Goal: Transaction & Acquisition: Purchase product/service

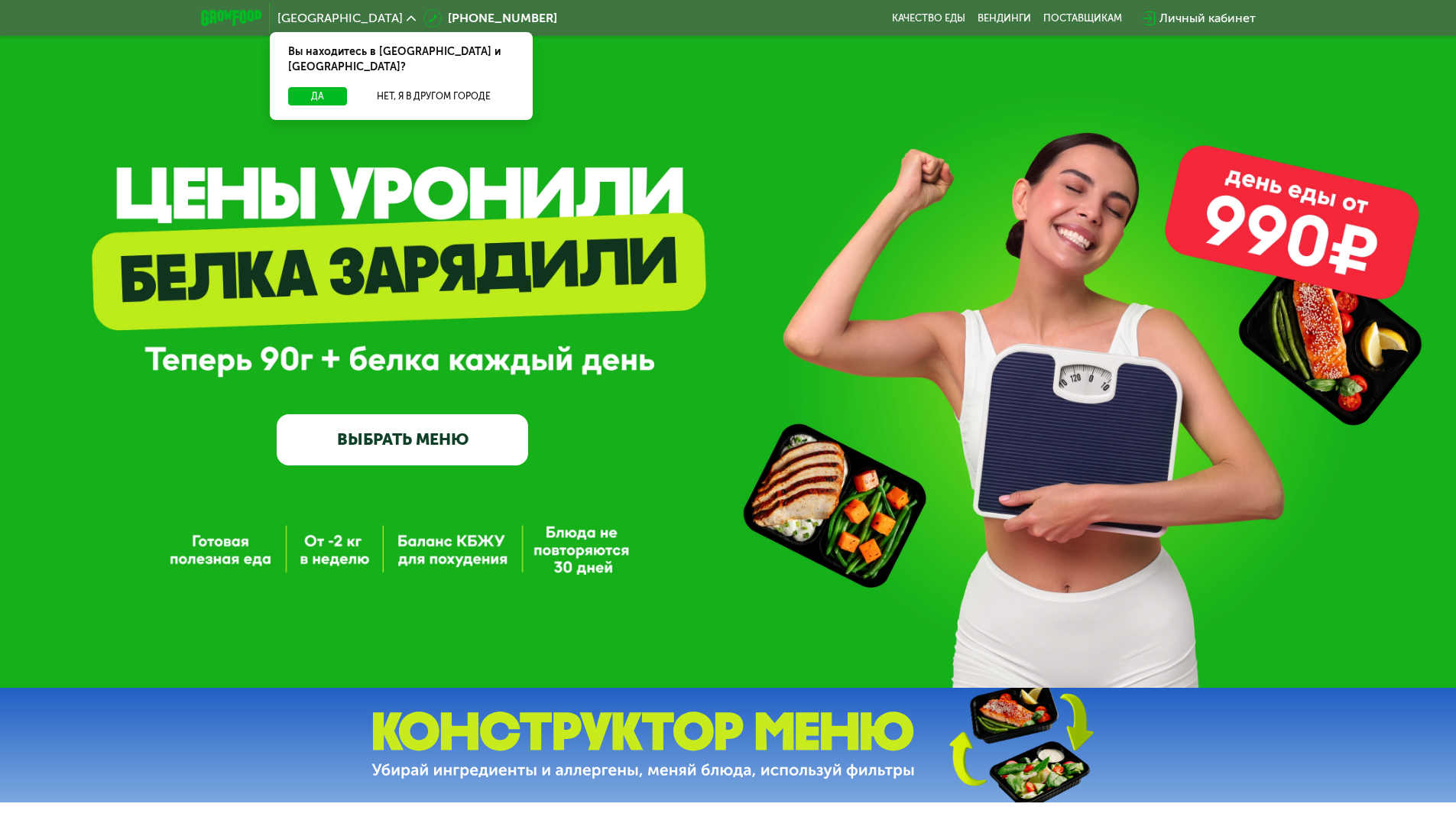
click at [441, 442] on link "ВЫБРАТЬ МЕНЮ" at bounding box center [402, 439] width 251 height 50
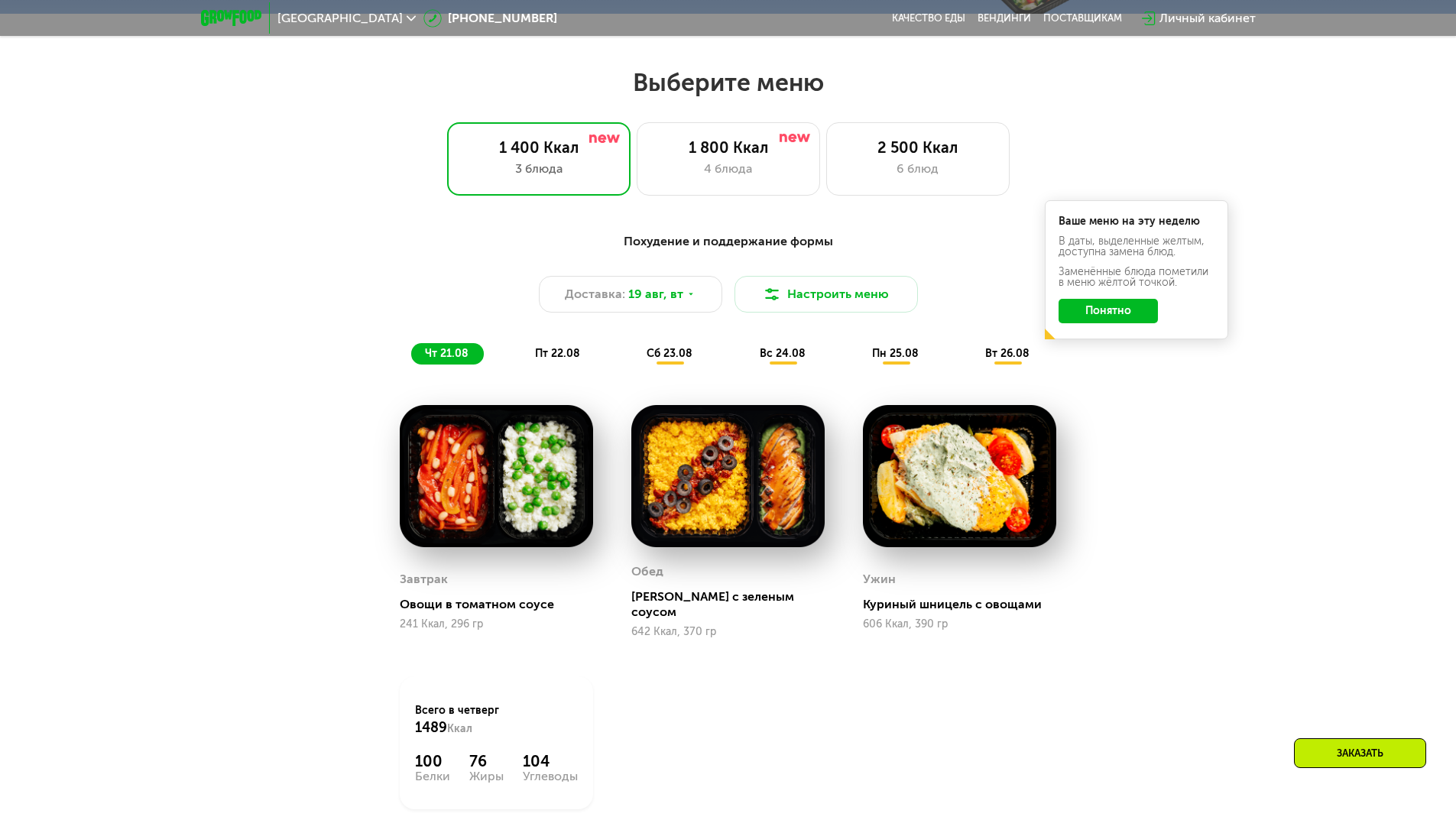
scroll to position [825, 0]
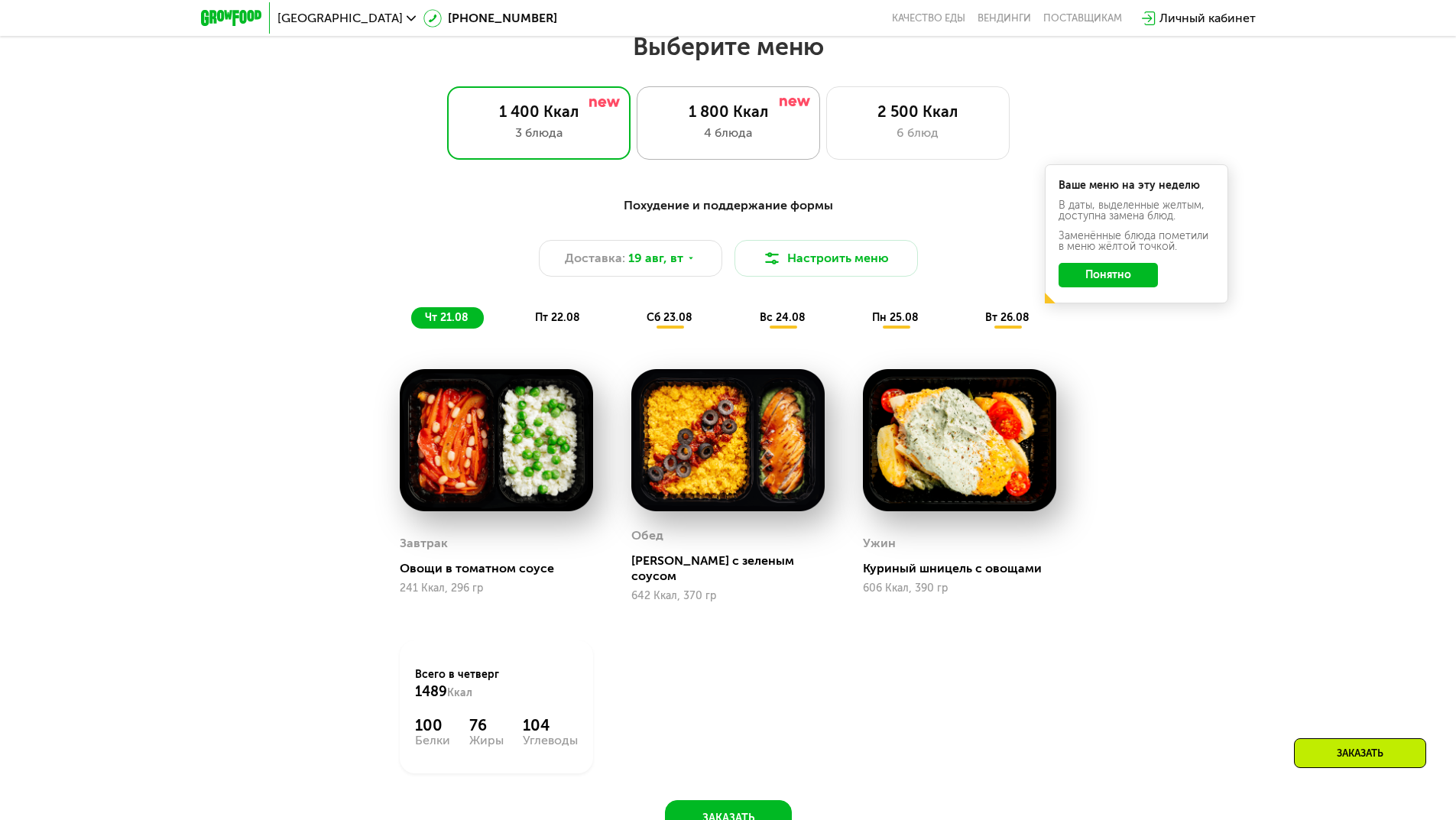
click at [735, 115] on div "1 800 Ккал" at bounding box center [728, 111] width 151 height 18
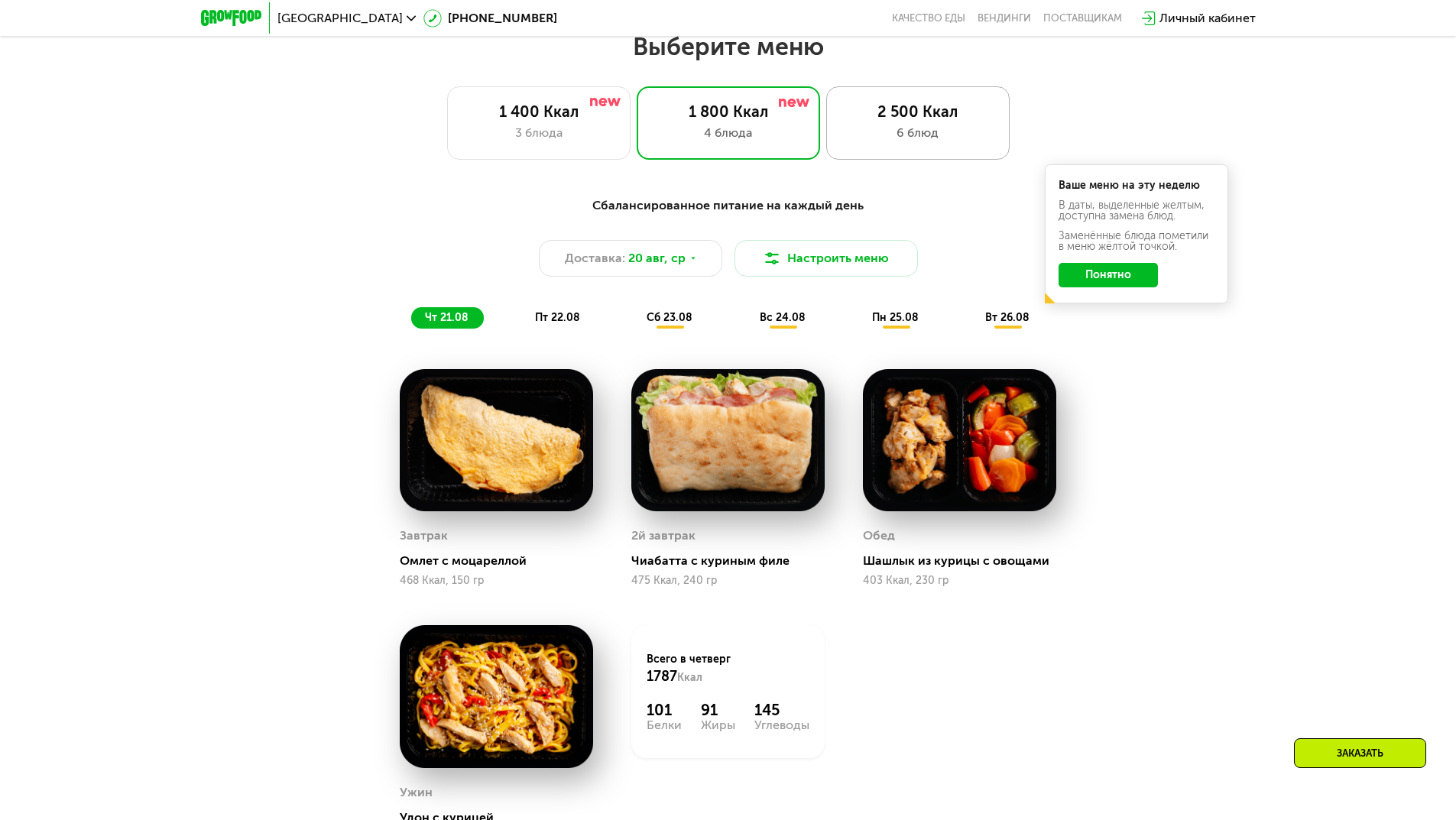
click at [925, 117] on div "2 500 Ккал" at bounding box center [917, 111] width 151 height 18
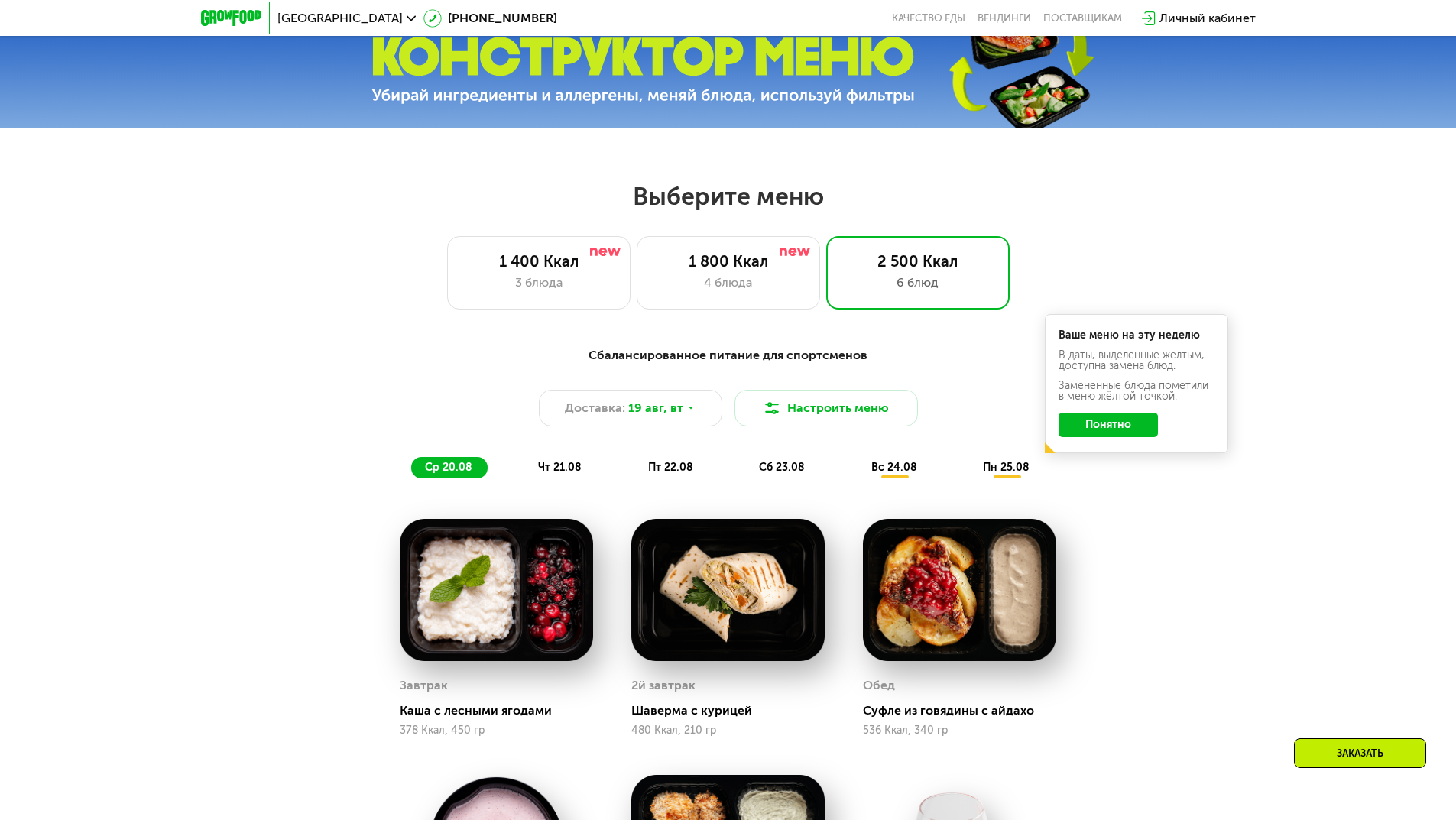
scroll to position [672, 0]
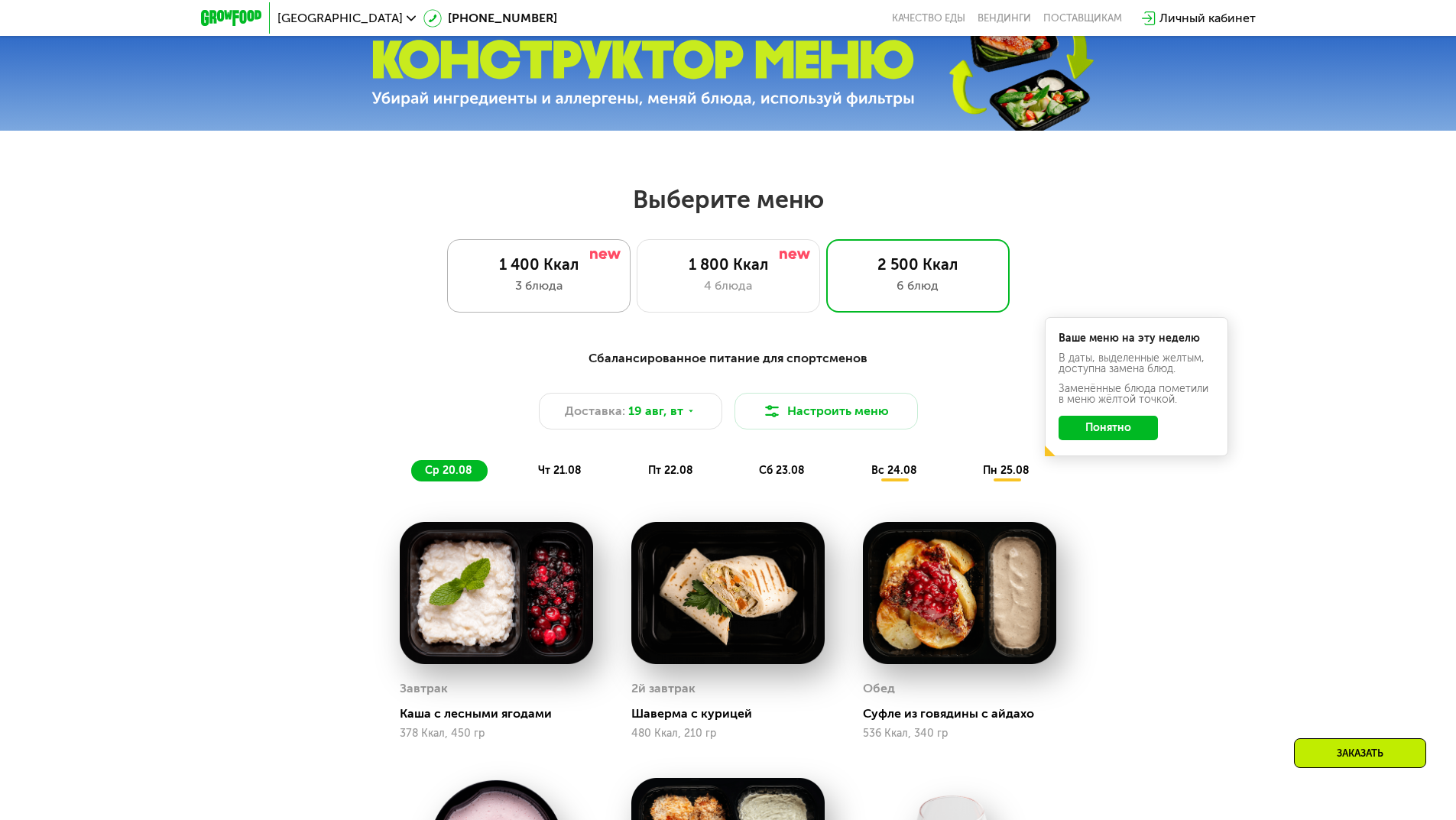
click at [514, 272] on div "1 400 Ккал" at bounding box center [538, 264] width 151 height 18
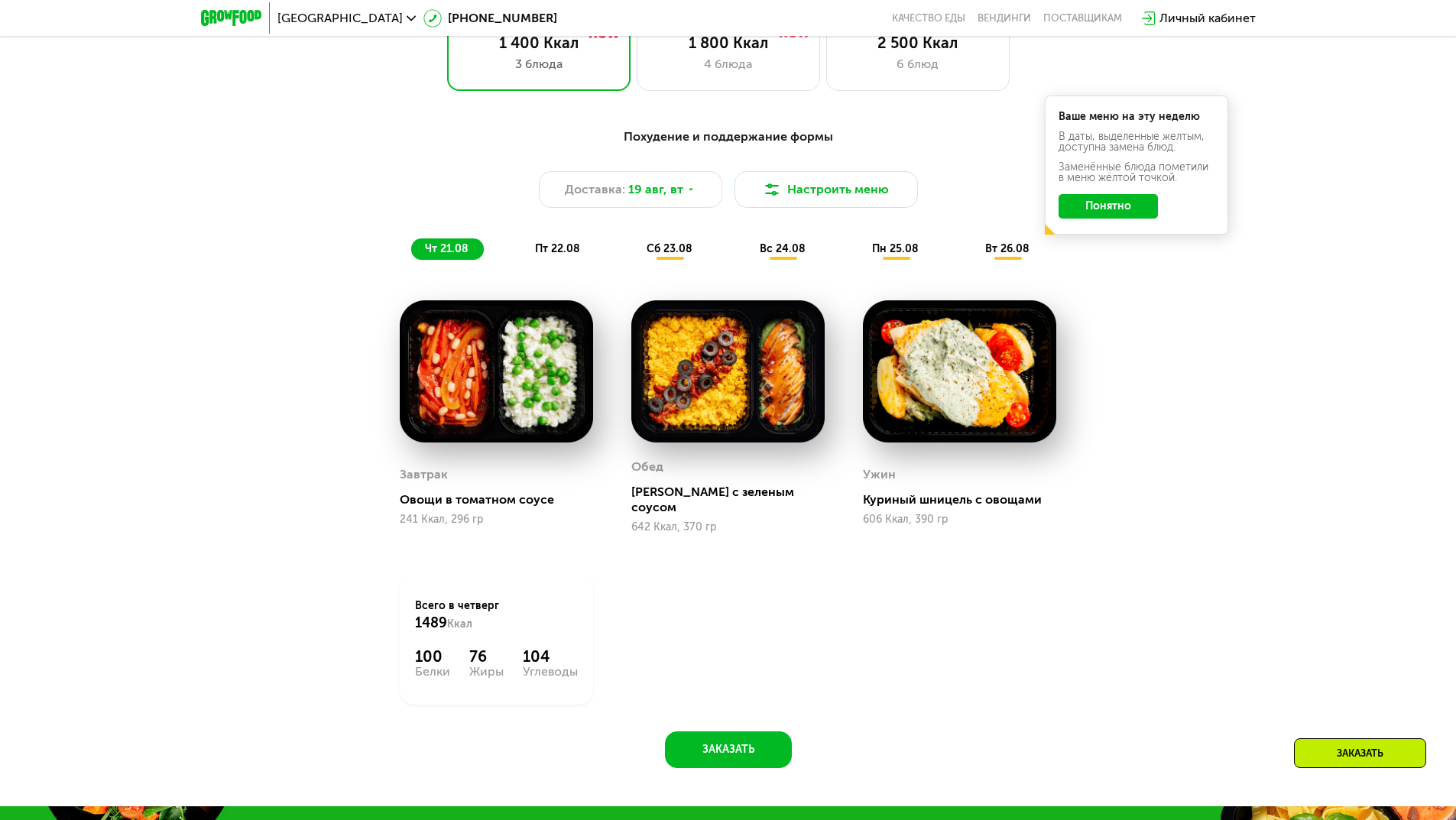
scroll to position [901, 0]
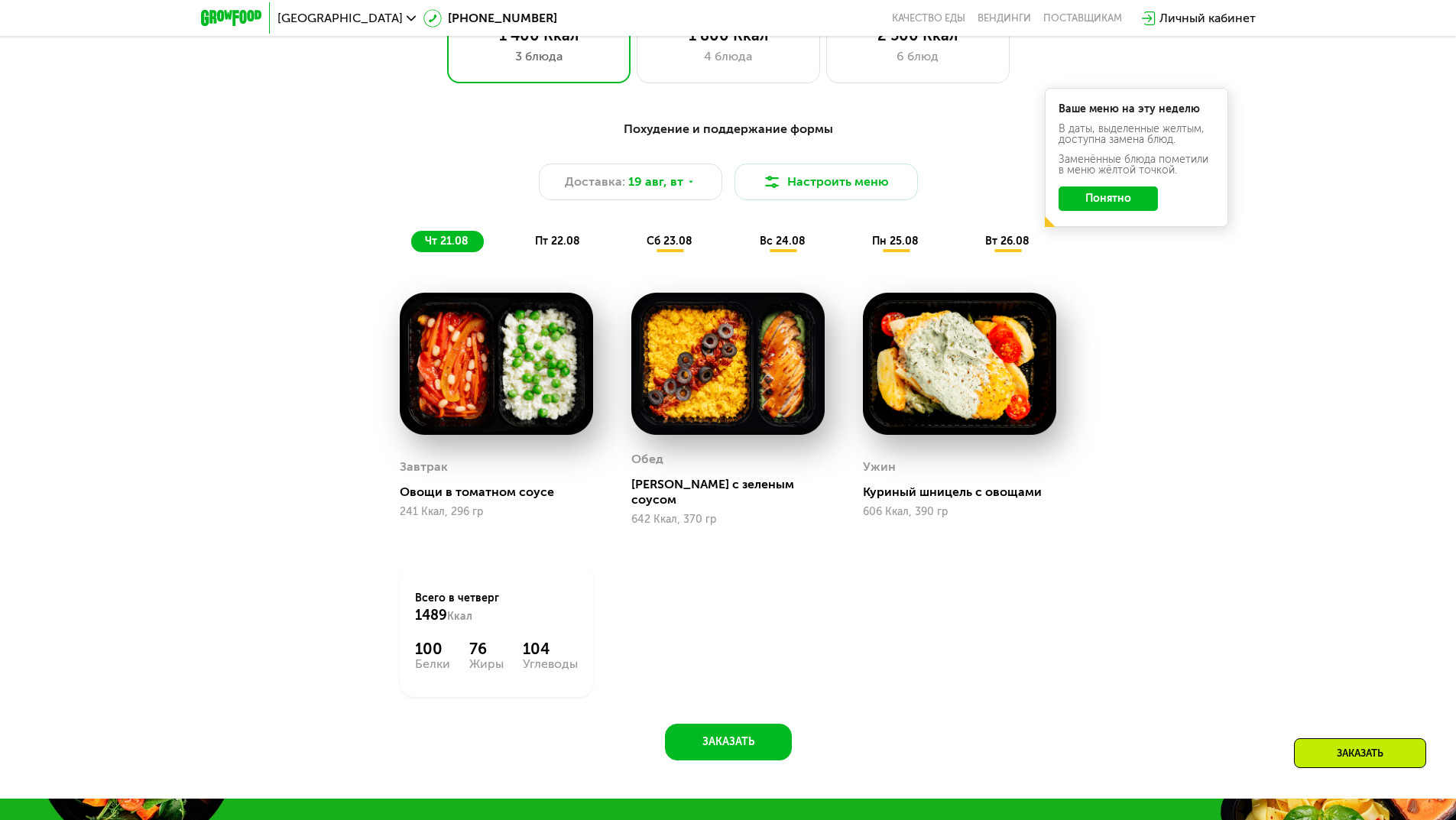
click at [568, 244] on span "пт 22.08" at bounding box center [558, 241] width 45 height 13
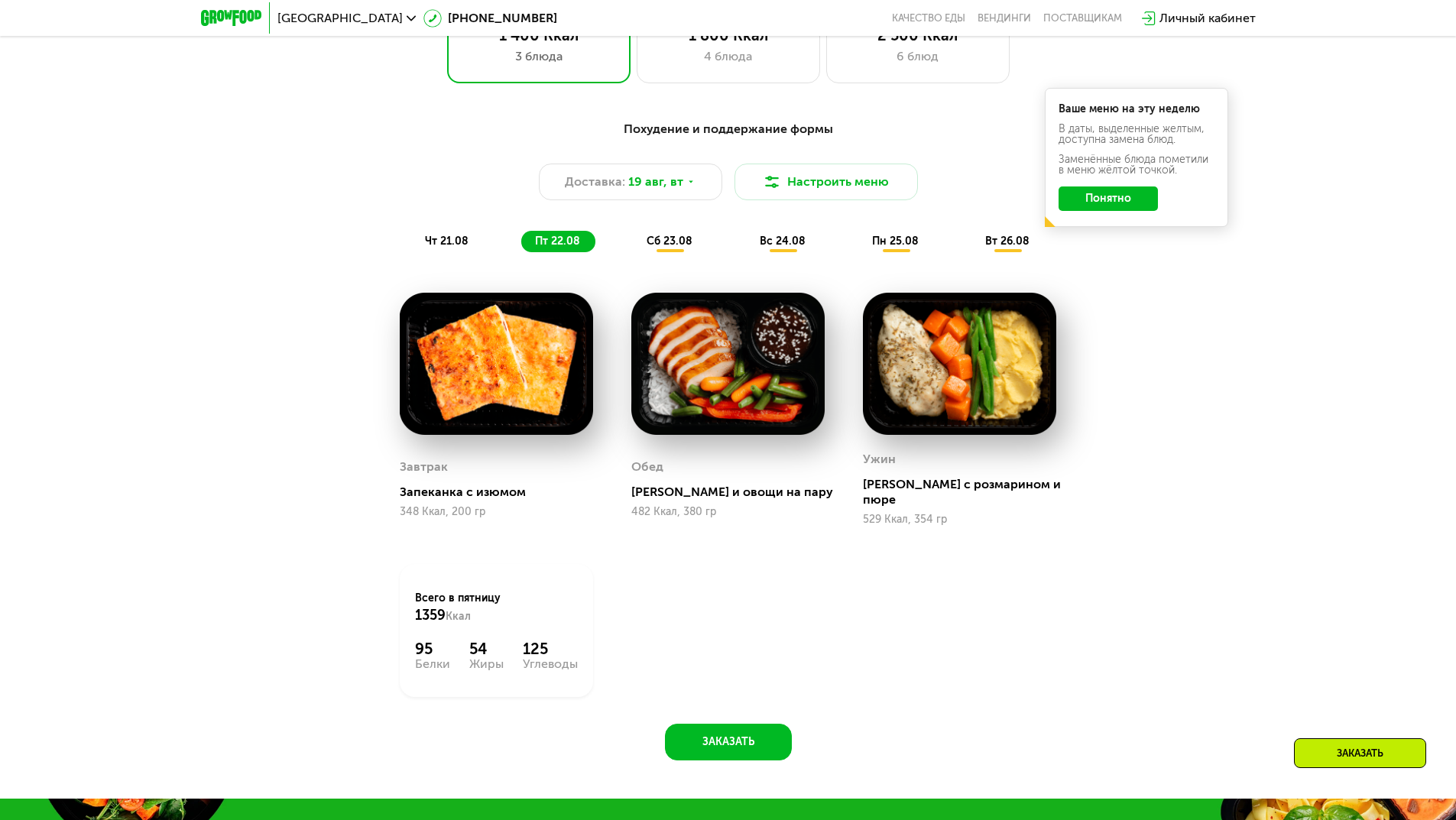
click at [679, 243] on span "сб 23.08" at bounding box center [670, 241] width 46 height 13
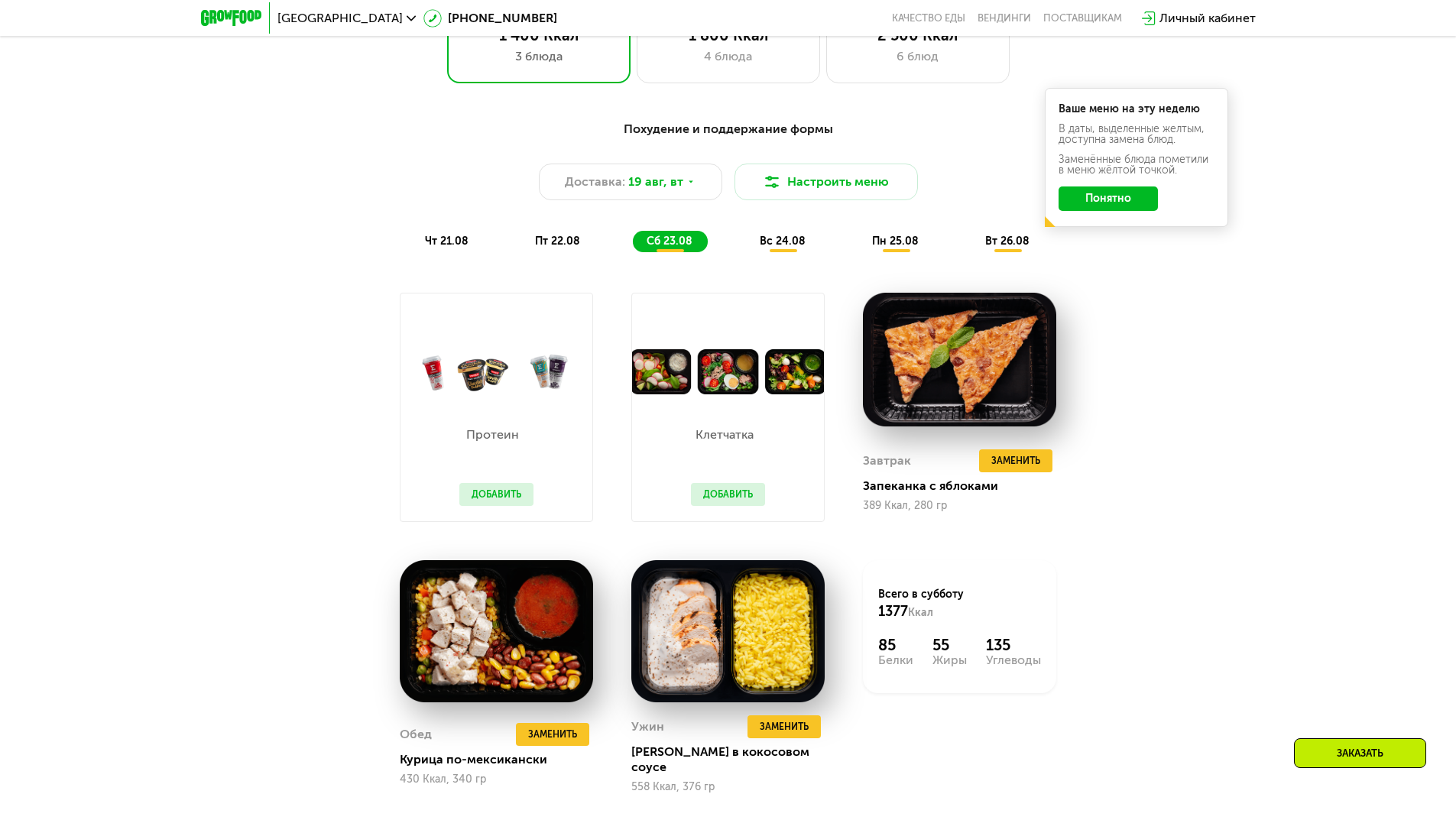
scroll to position [978, 0]
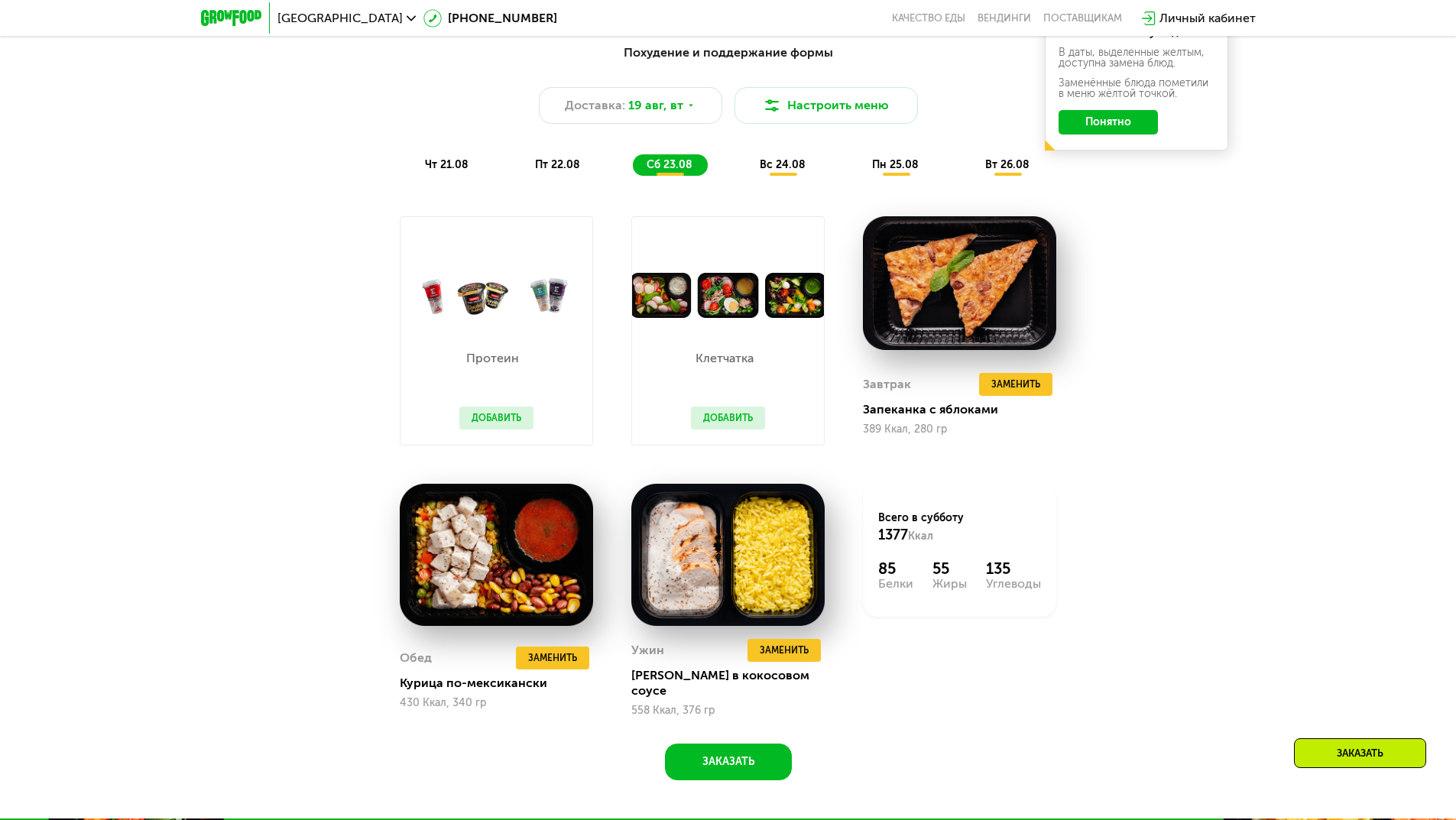
click at [789, 172] on span "вс 24.08" at bounding box center [783, 164] width 46 height 13
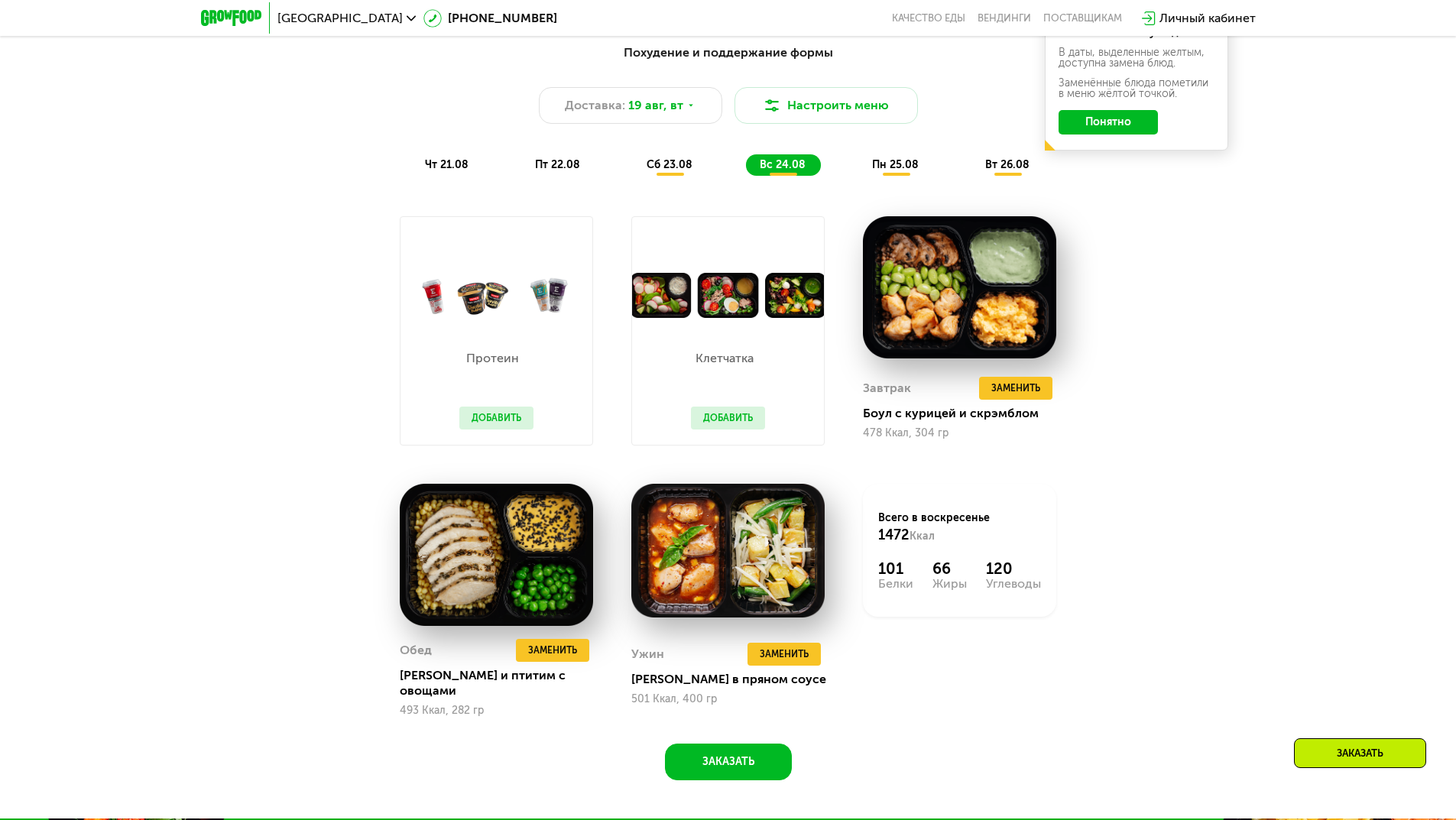
click at [898, 168] on span "пн 25.08" at bounding box center [895, 164] width 47 height 13
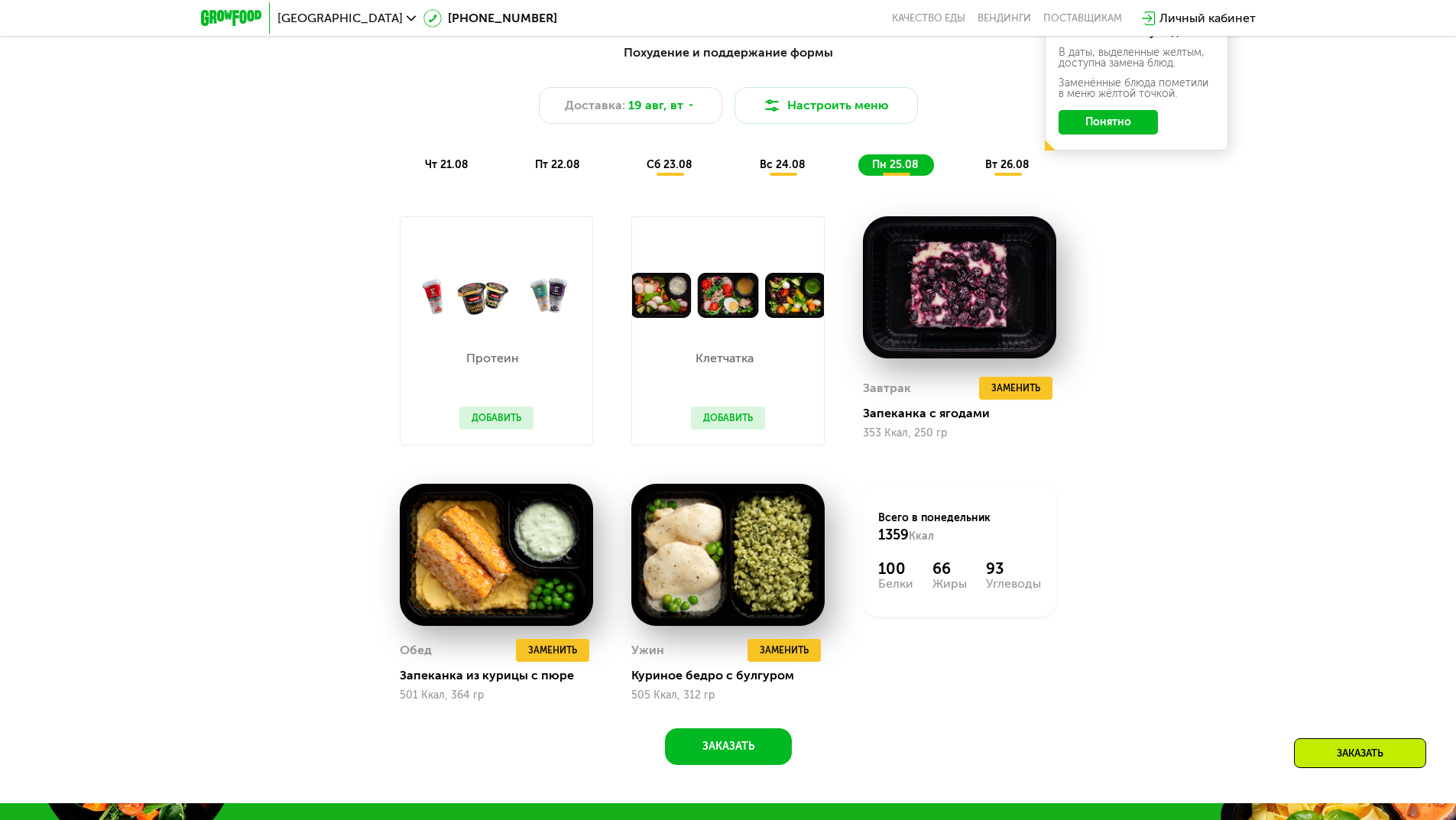
click at [1015, 168] on span "вт 26.08" at bounding box center [1008, 164] width 44 height 13
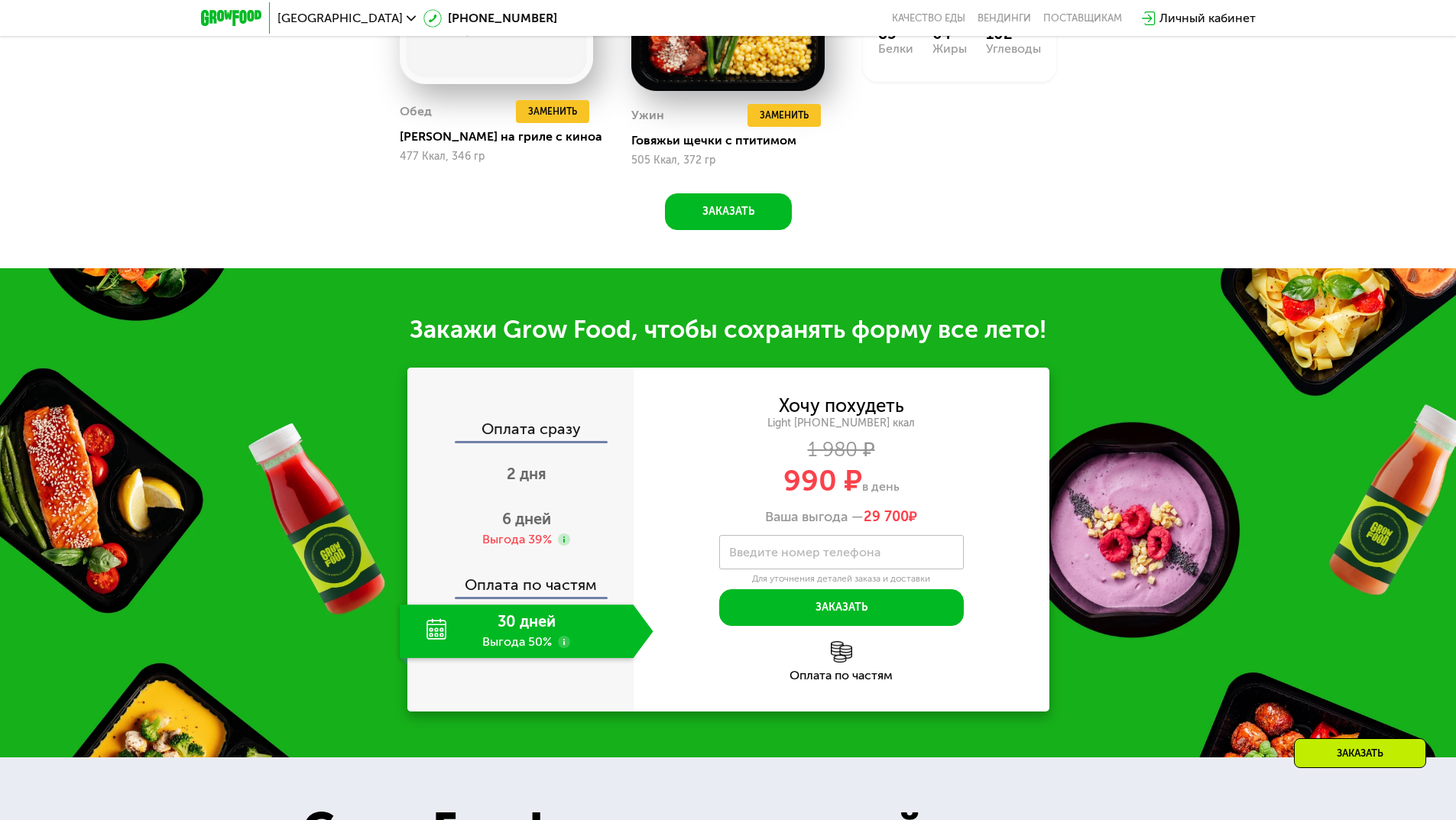
scroll to position [1590, 0]
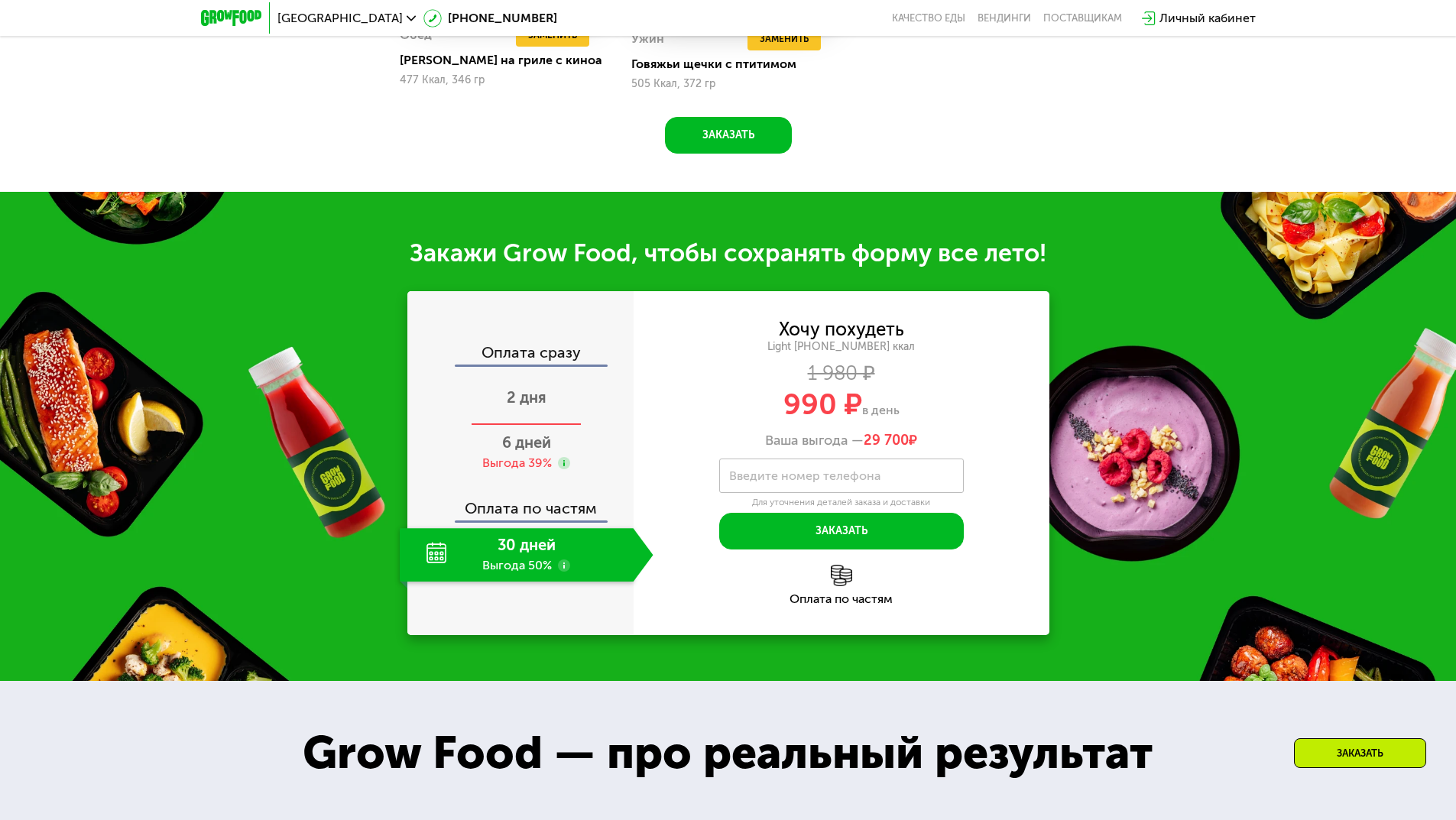
click at [525, 405] on span "2 дня" at bounding box center [526, 397] width 40 height 18
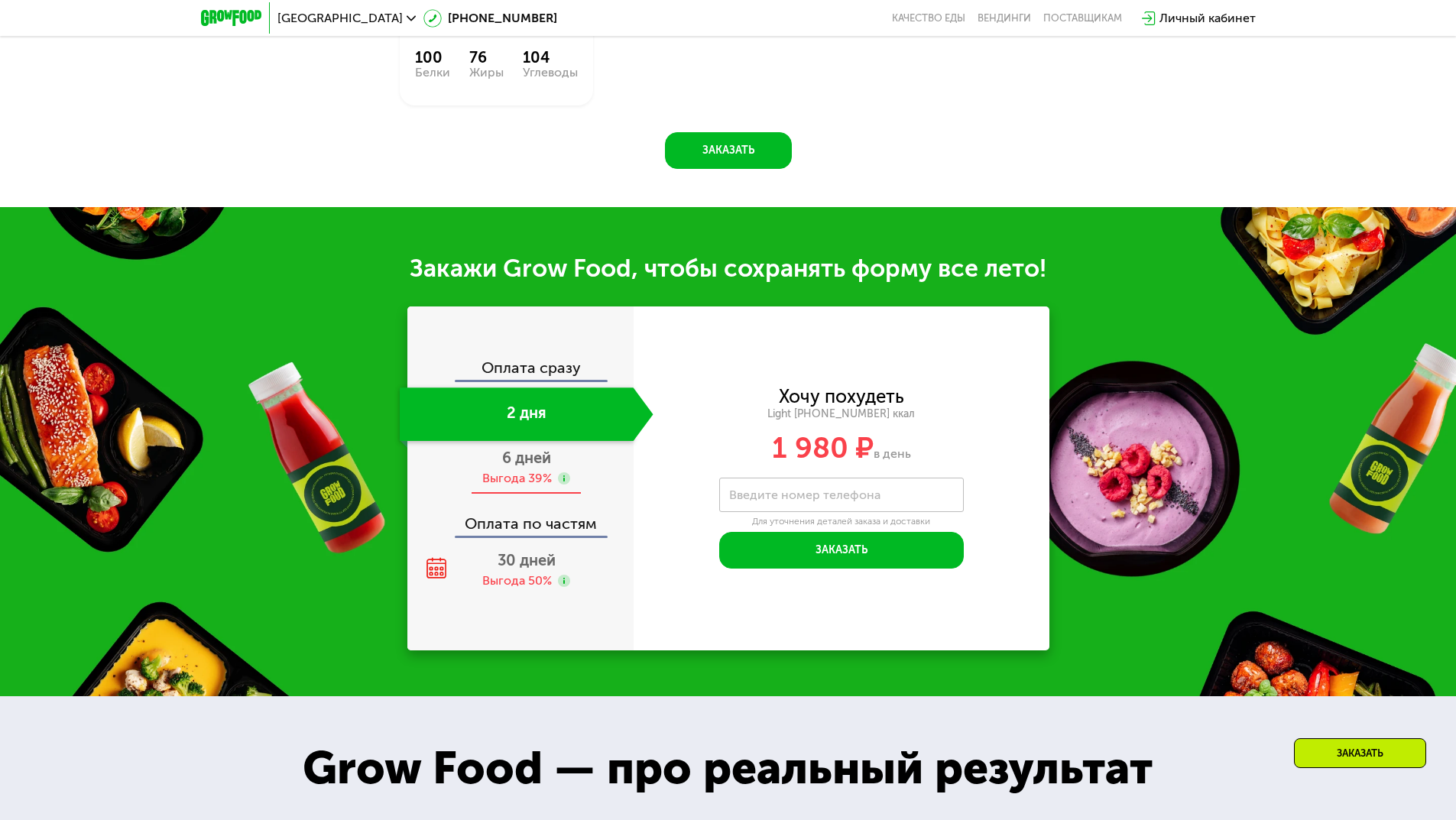
click at [528, 448] on span "6 дней" at bounding box center [526, 457] width 49 height 18
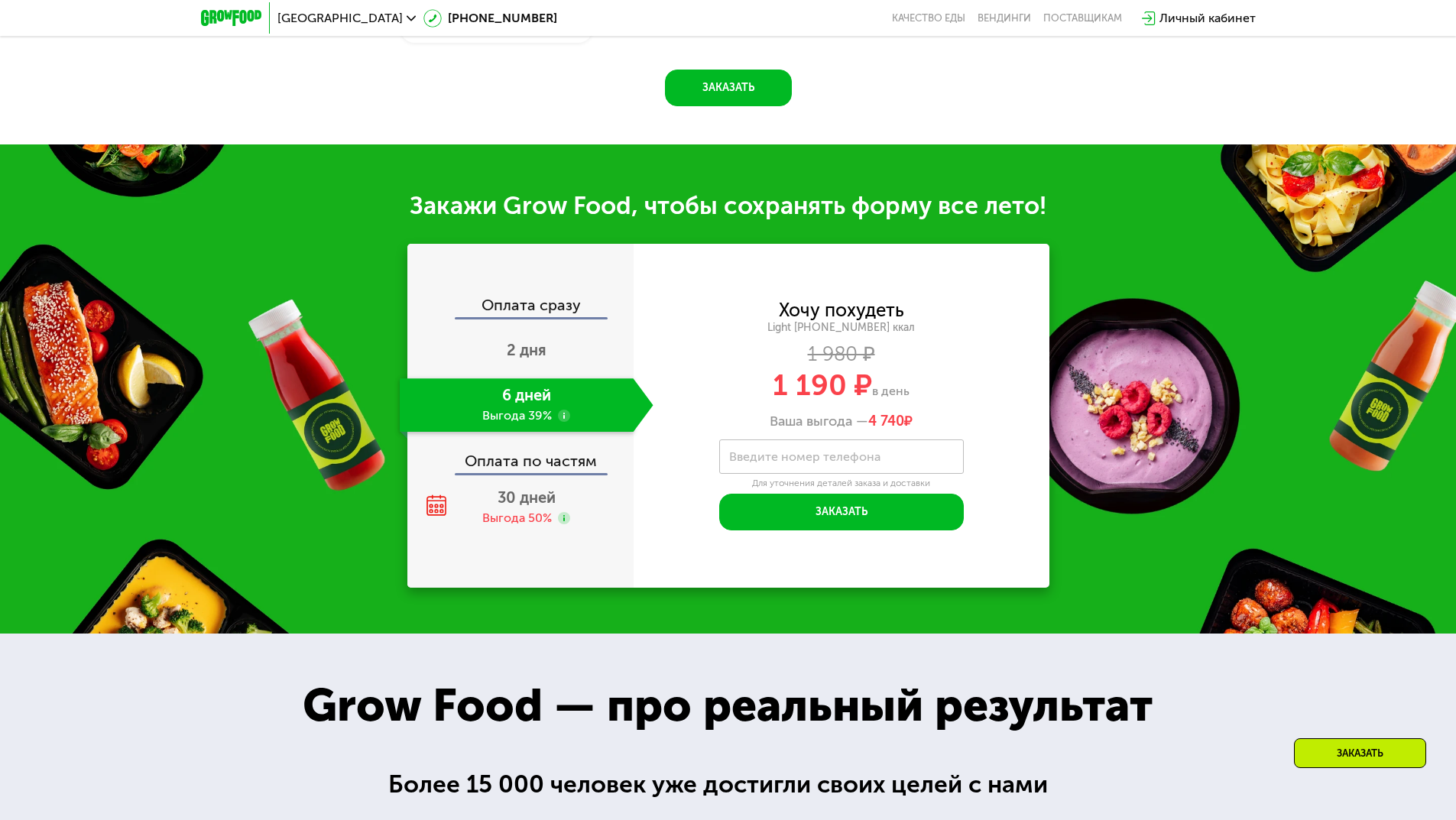
scroll to position [1493, 0]
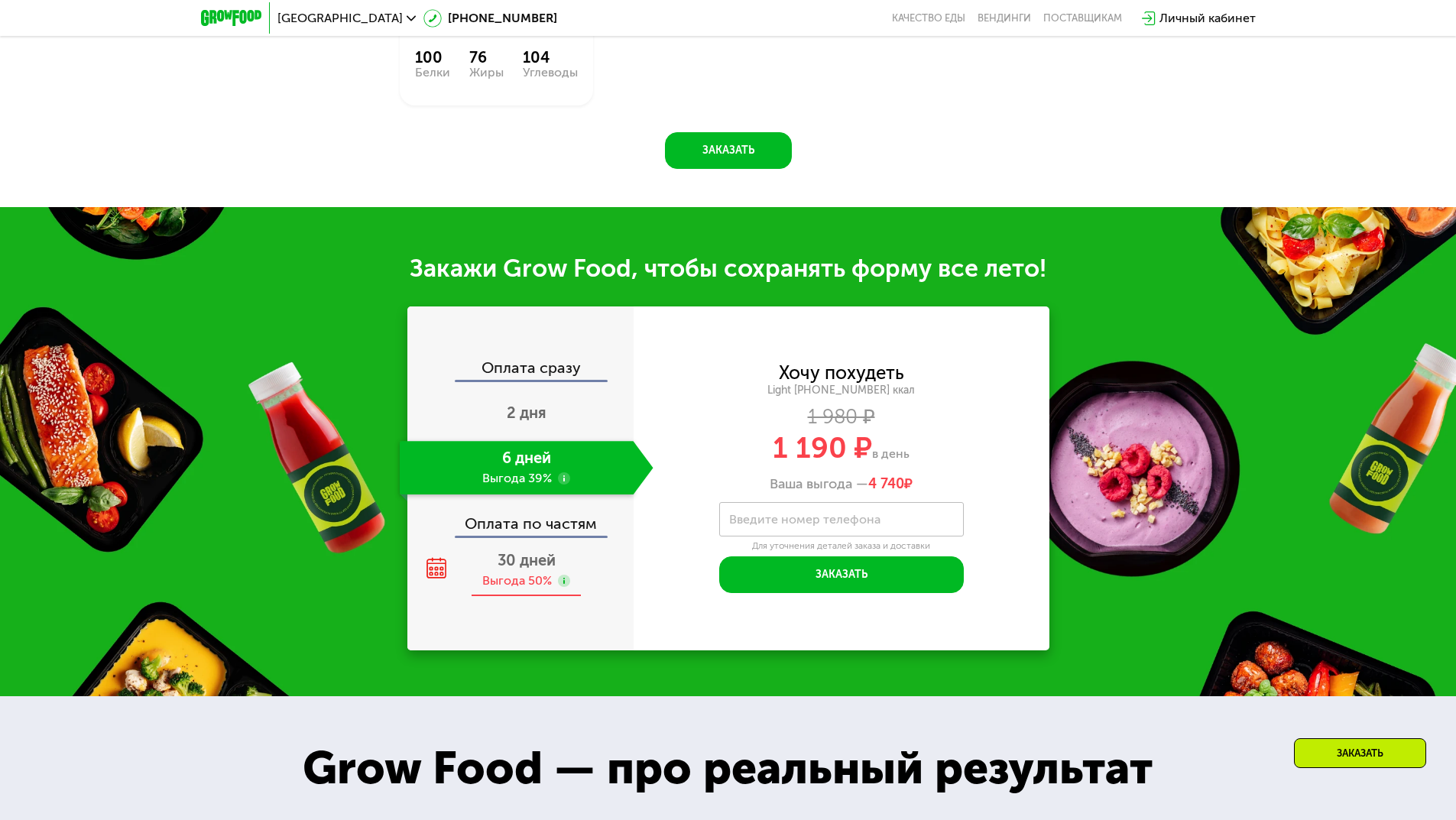
click at [530, 551] on span "30 дней" at bounding box center [527, 559] width 58 height 18
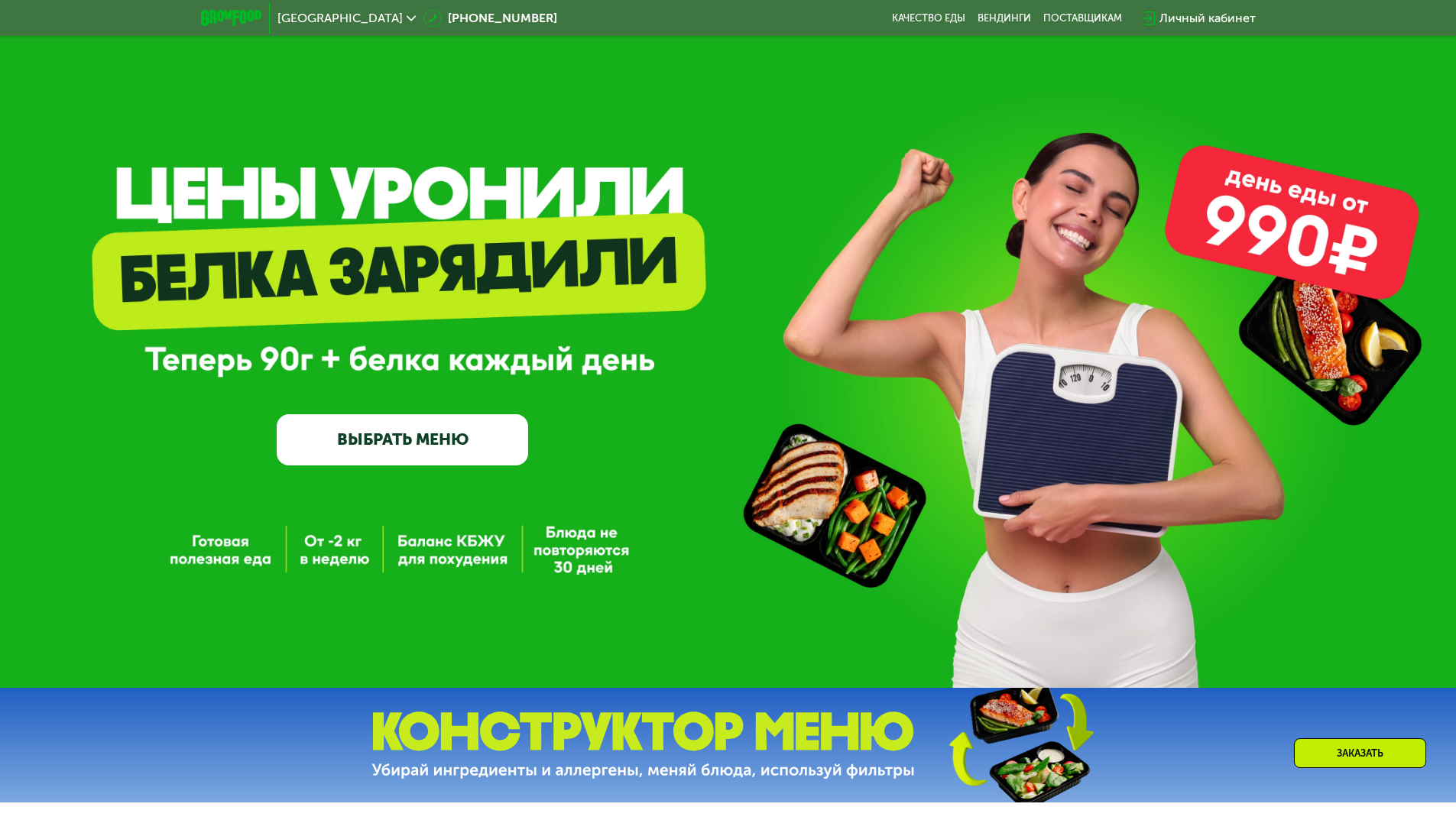
scroll to position [383, 0]
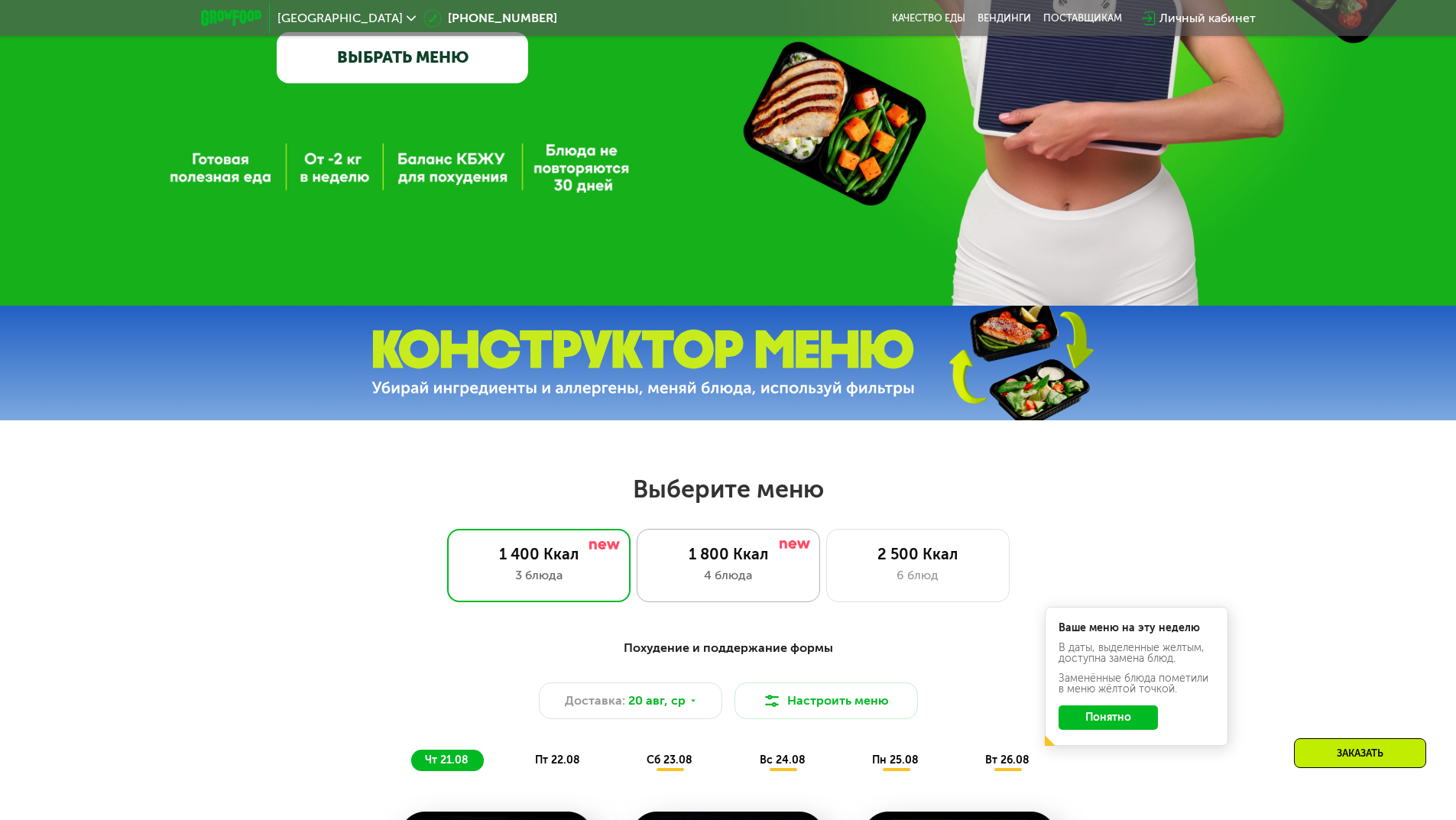
click at [757, 582] on div "4 блюда" at bounding box center [728, 575] width 151 height 18
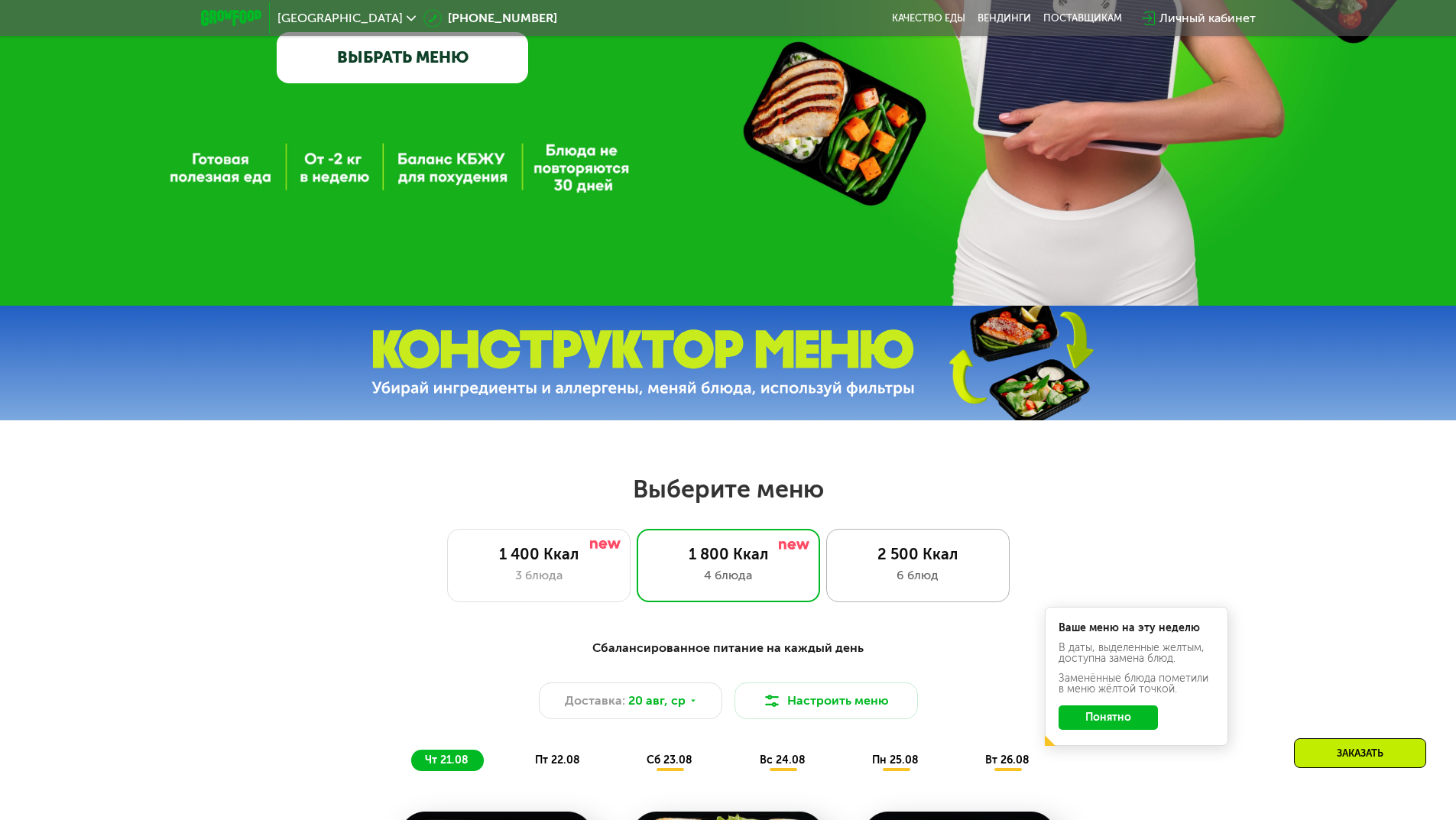
click at [919, 560] on div "2 500 Ккал" at bounding box center [917, 554] width 151 height 18
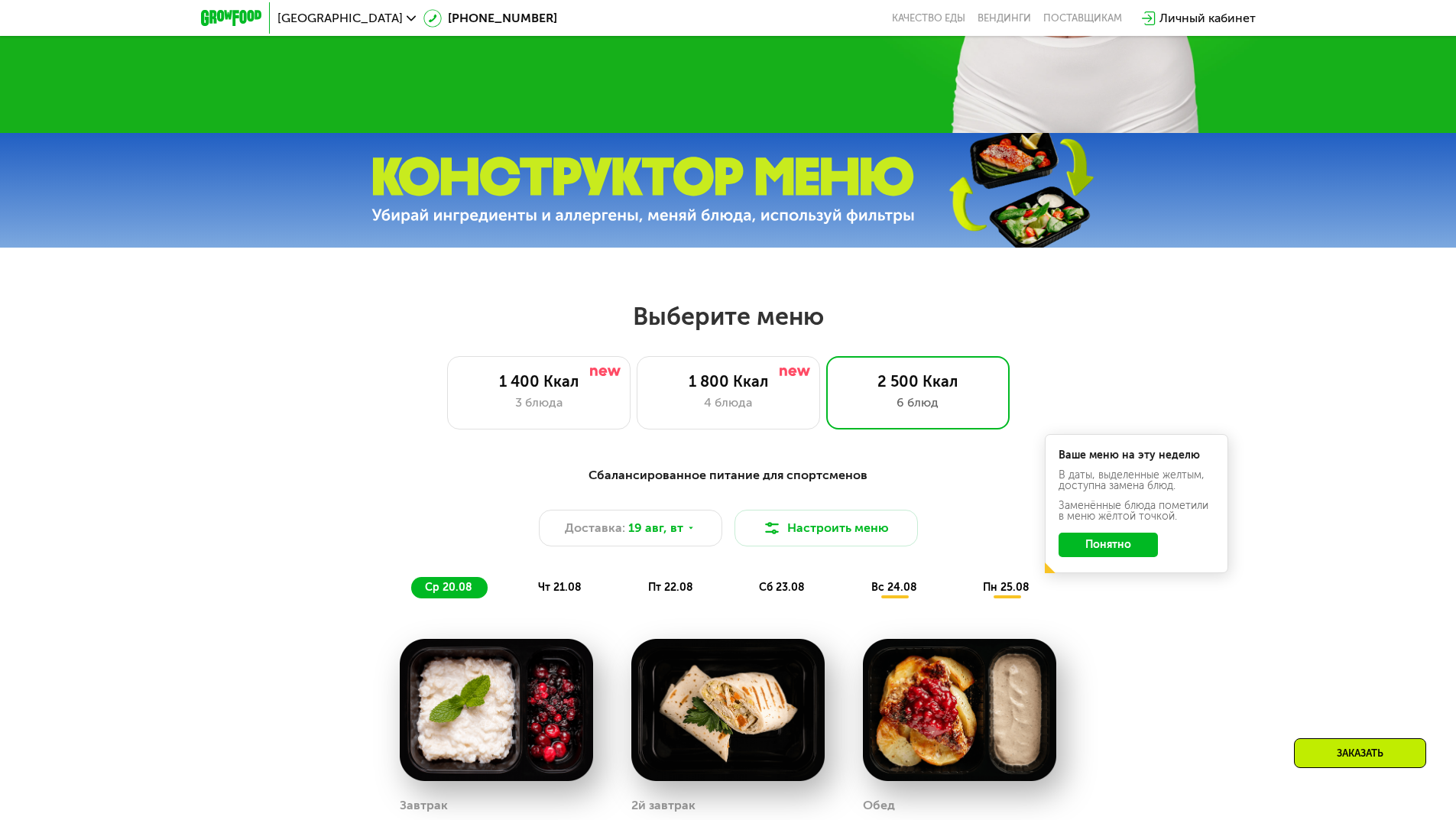
scroll to position [536, 0]
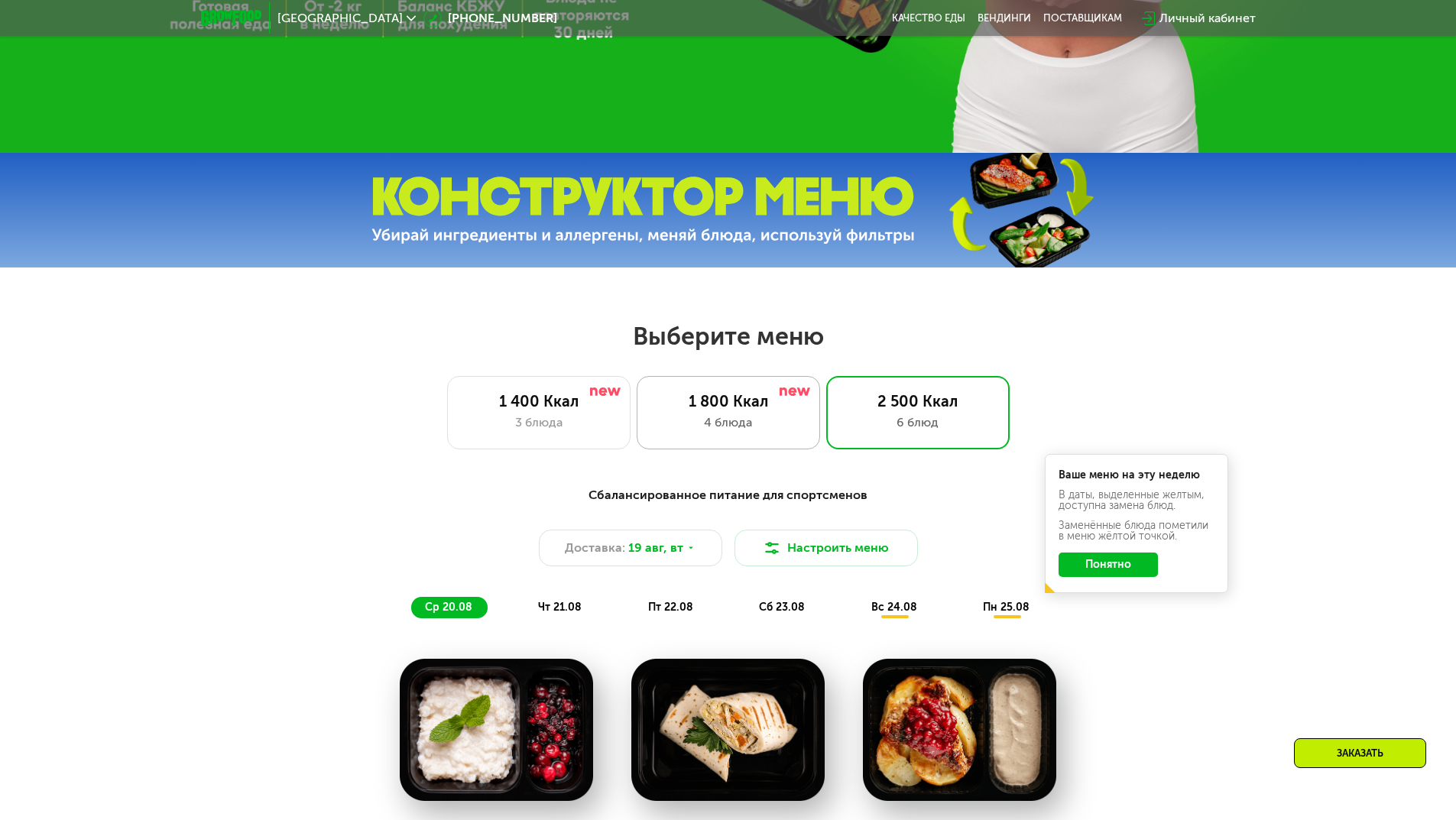
click at [737, 411] on div "1 800 Ккал" at bounding box center [728, 401] width 151 height 18
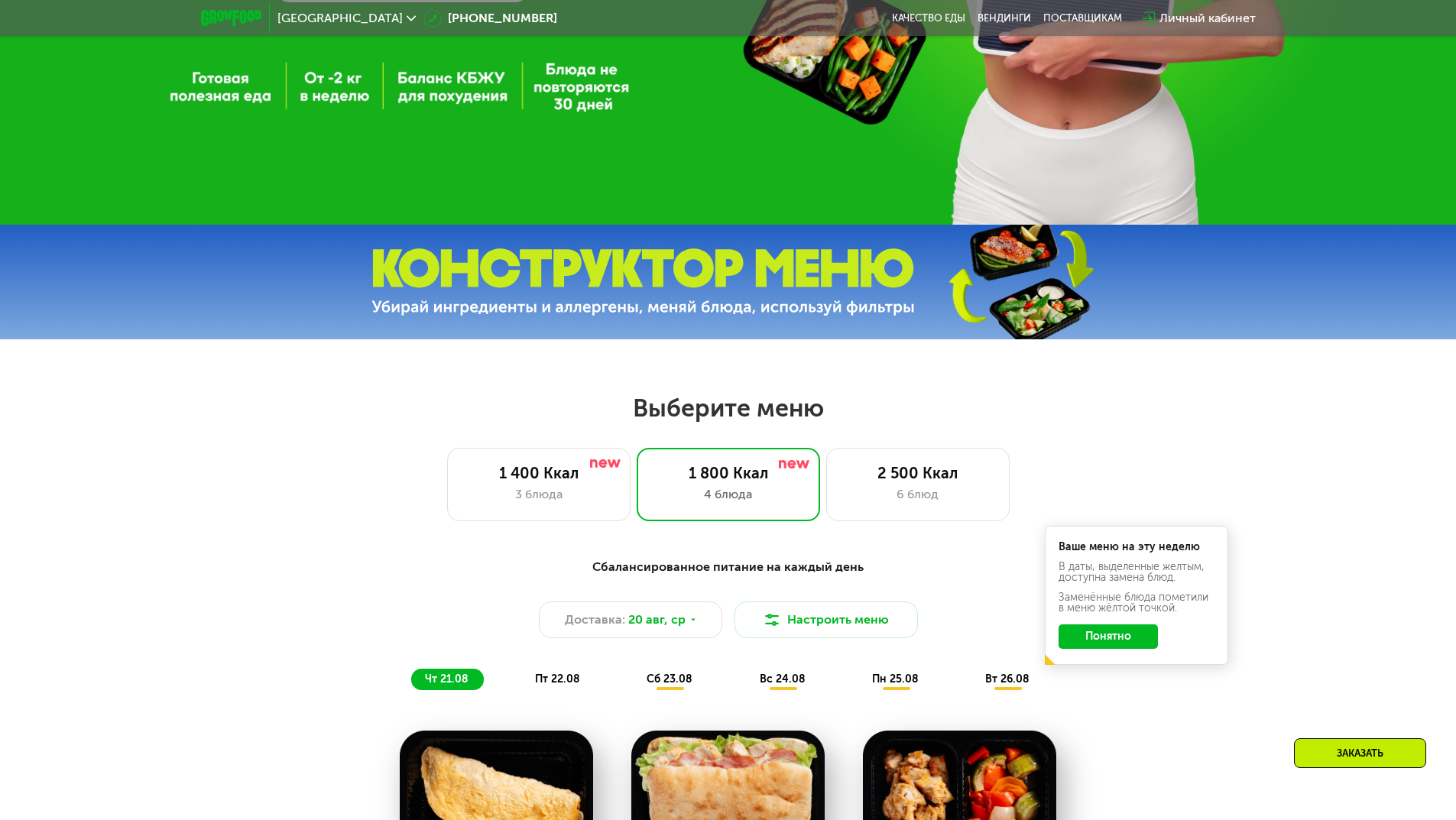
scroll to position [459, 0]
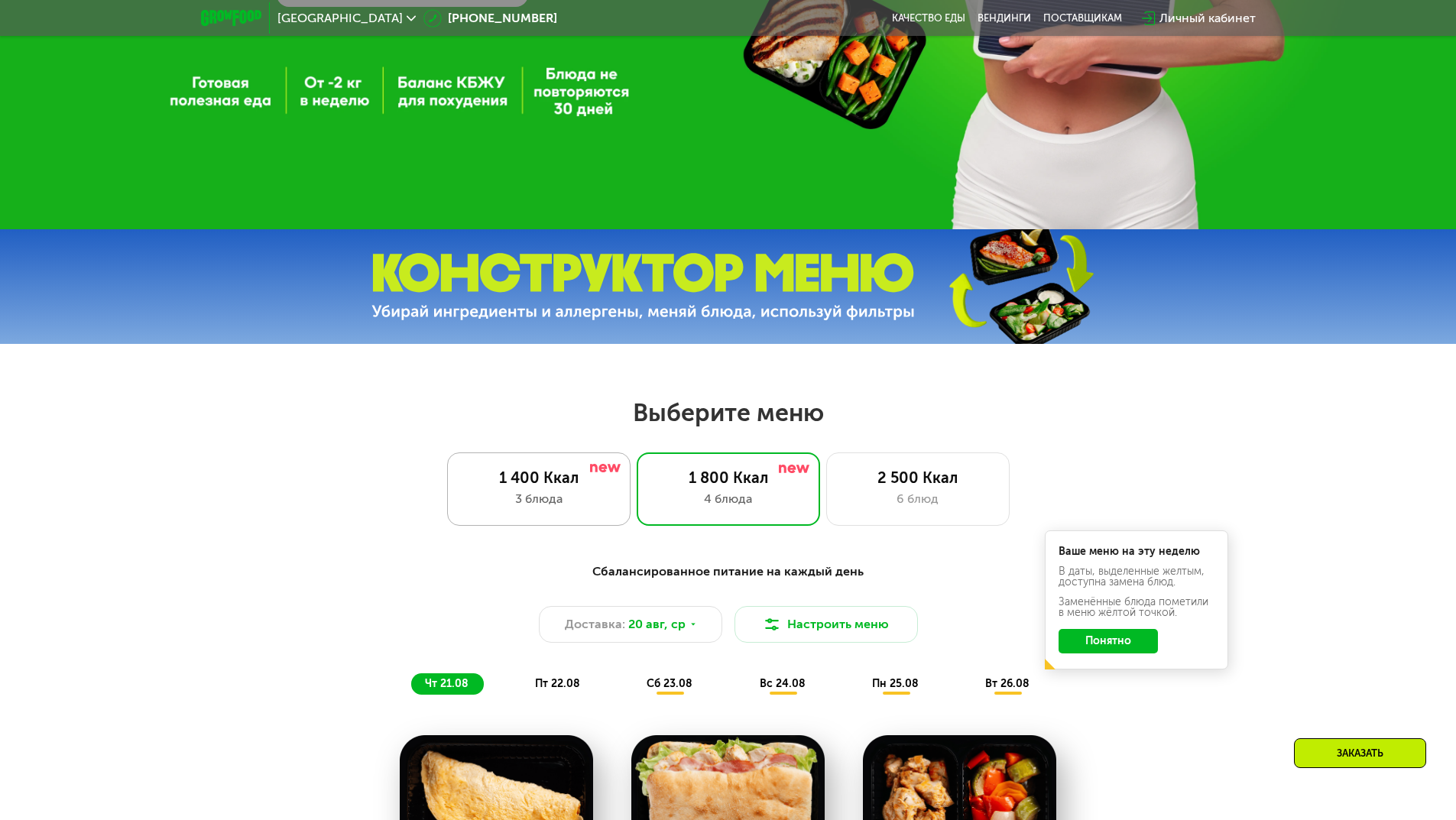
click at [517, 487] on div "1 400 Ккал" at bounding box center [538, 477] width 151 height 18
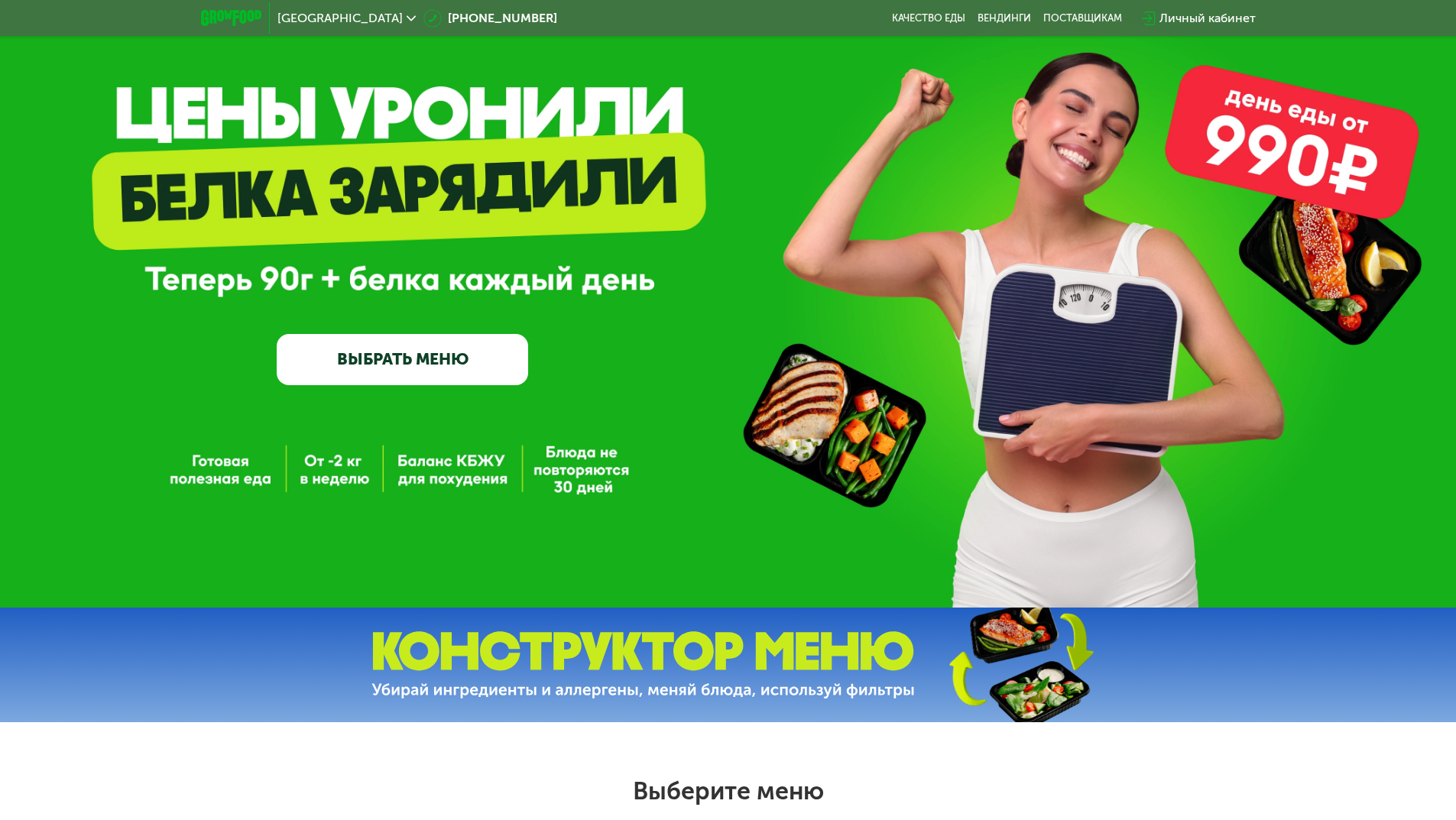
scroll to position [0, 0]
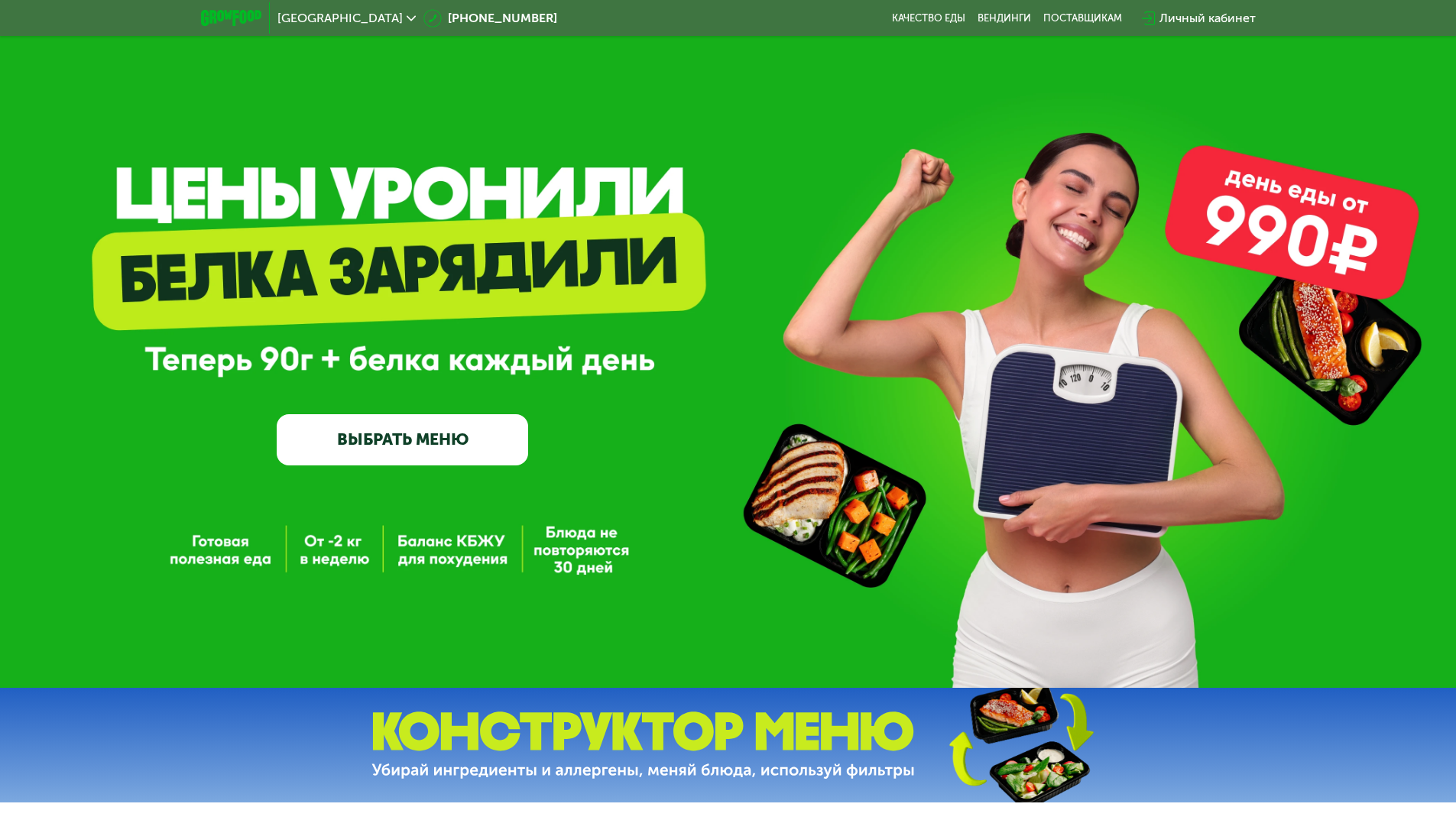
click at [412, 451] on link "ВЫБРАТЬ МЕНЮ" at bounding box center [402, 439] width 251 height 50
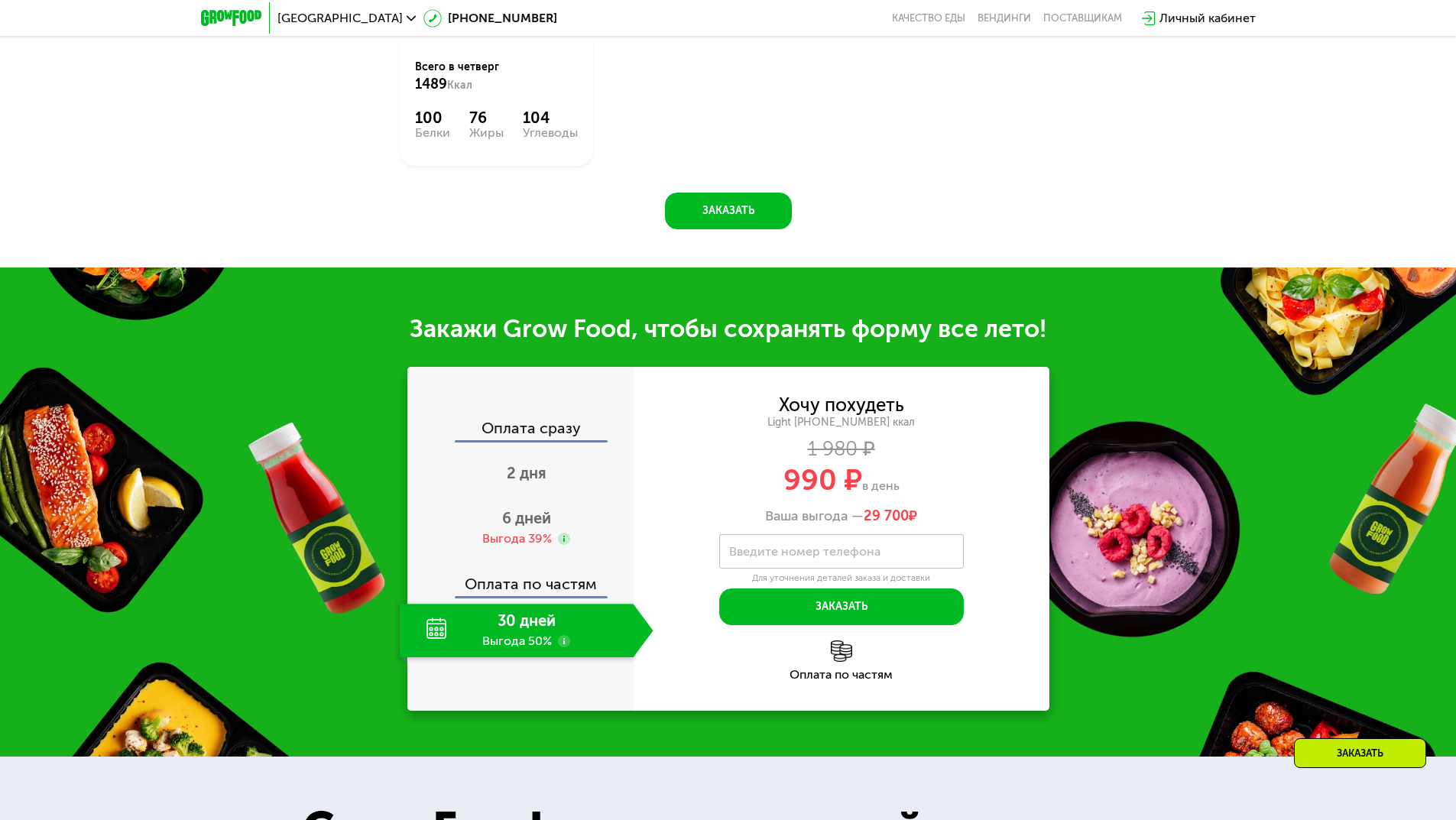
scroll to position [1437, 0]
